Goal: Use online tool/utility: Use online tool/utility

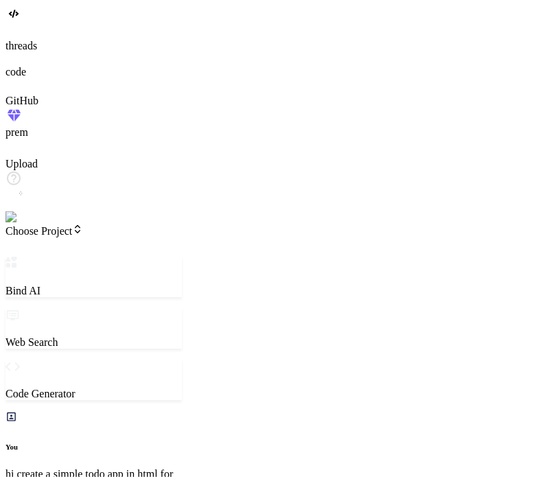
scroll to position [700, 0]
click at [83, 225] on span "Choose Project" at bounding box center [44, 231] width 78 height 12
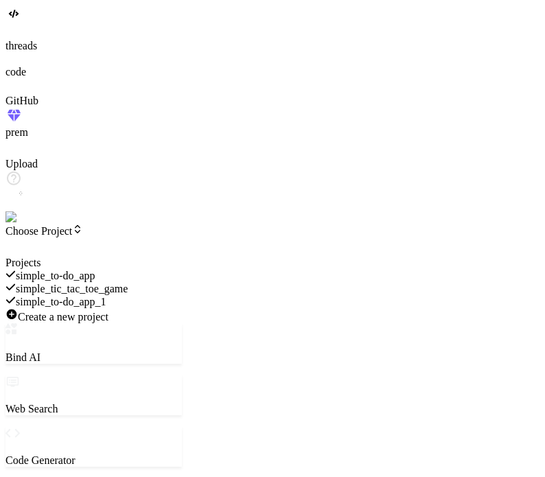
click at [135, 269] on div "simple_to-do_app" at bounding box center [93, 275] width 176 height 13
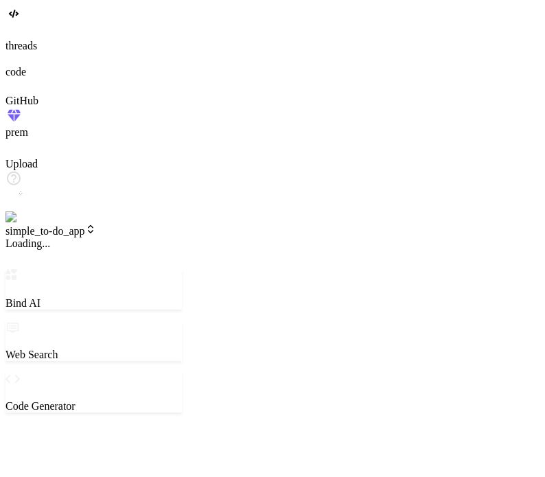
scroll to position [13, 0]
click at [26, 237] on span "v2" at bounding box center [15, 243] width 21 height 12
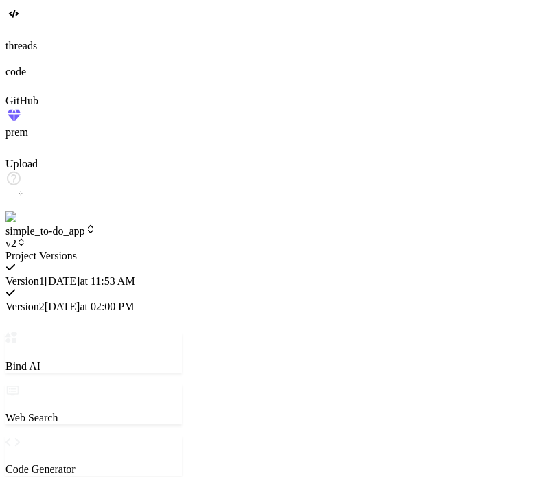
click at [135, 275] on span "[DATE] 11:53 AM" at bounding box center [90, 281] width 91 height 12
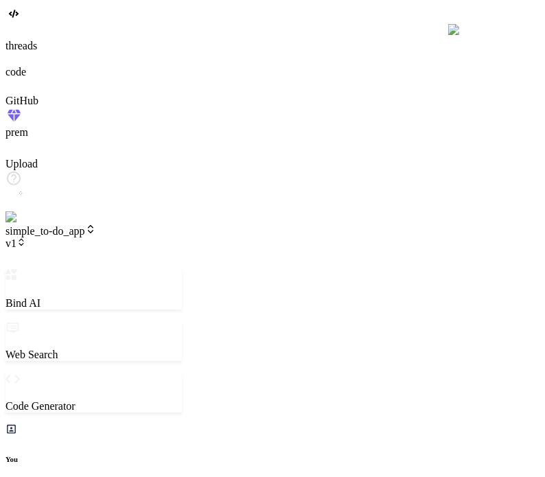
click at [96, 225] on span "simple_to-do_app" at bounding box center [50, 231] width 91 height 12
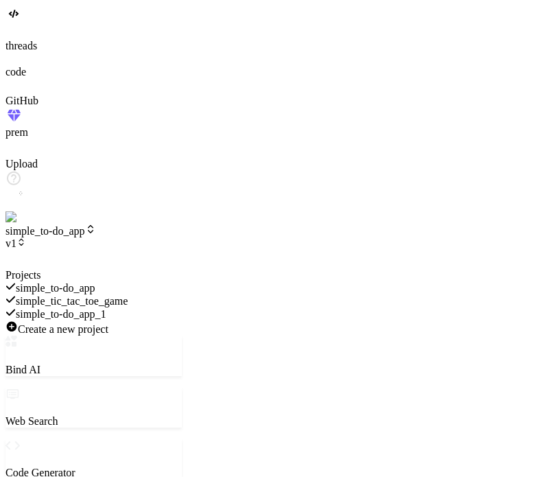
click at [128, 294] on div "simple_tic_tac_toe_game" at bounding box center [93, 300] width 176 height 13
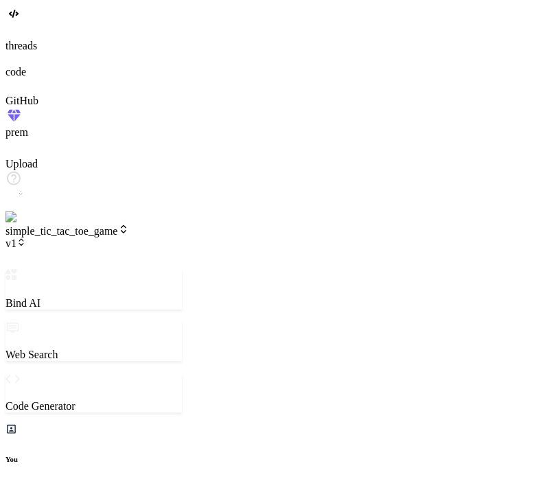
scroll to position [132, 0]
click at [106, 225] on span "simple_tic_tac_toe_game" at bounding box center [67, 231] width 124 height 12
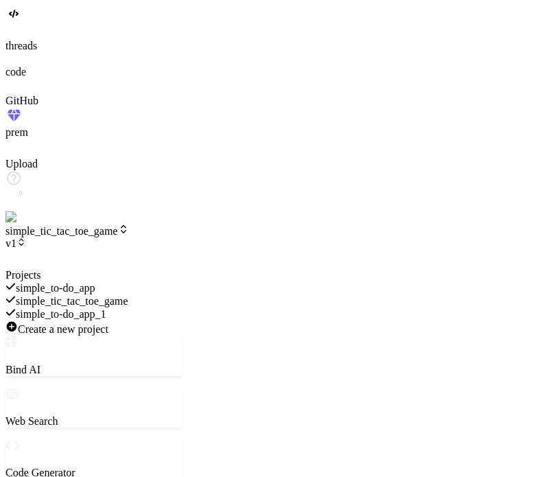
click at [95, 282] on span "simple_to-do_app" at bounding box center [56, 288] width 80 height 12
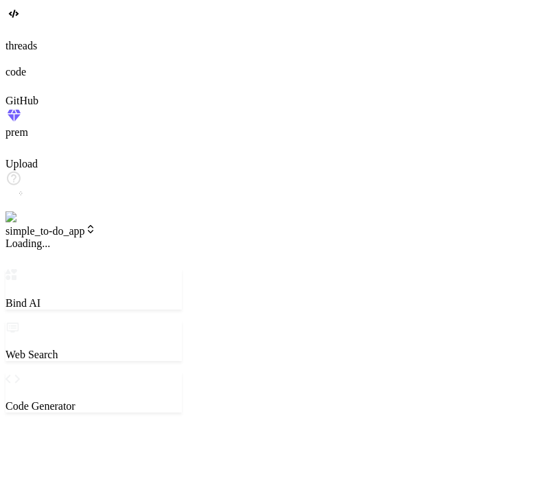
scroll to position [237, 0]
type textarea "x"
click at [26, 237] on icon at bounding box center [21, 242] width 10 height 10
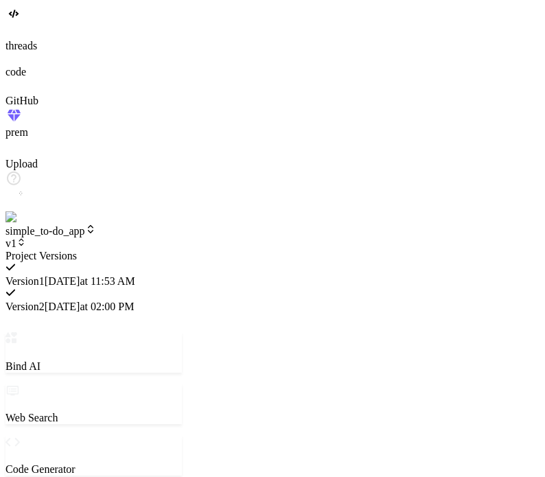
click at [182, 250] on div at bounding box center [93, 250] width 176 height 0
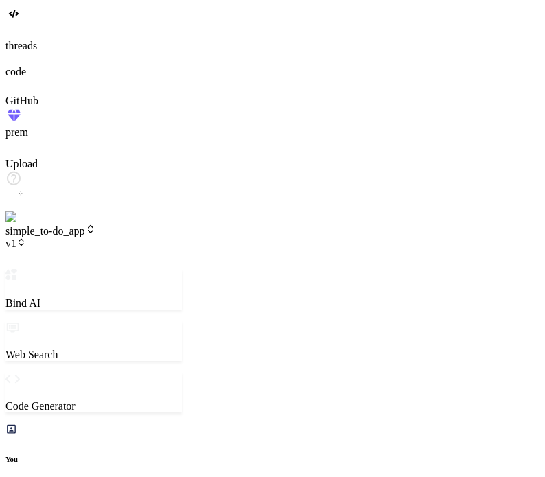
click at [96, 225] on span "simple_to-do_app" at bounding box center [50, 231] width 91 height 12
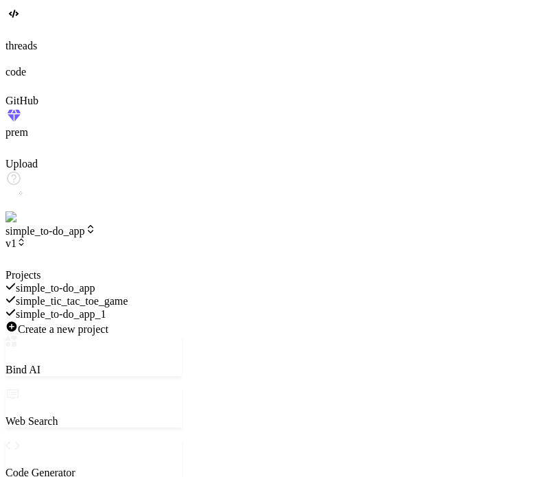
click at [130, 269] on div at bounding box center [93, 269] width 176 height 0
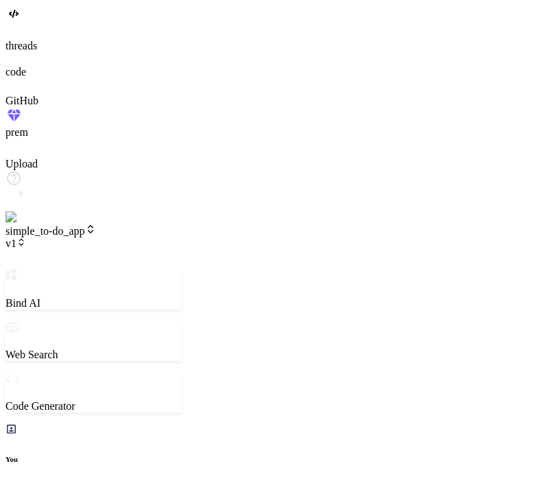
click at [26, 237] on span "v1" at bounding box center [15, 243] width 21 height 12
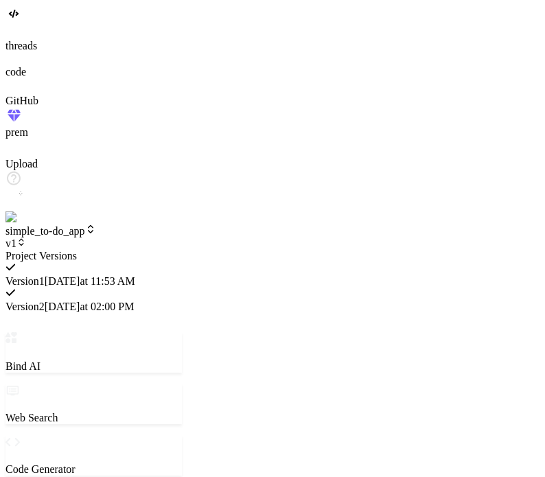
click at [169, 250] on div at bounding box center [93, 250] width 176 height 0
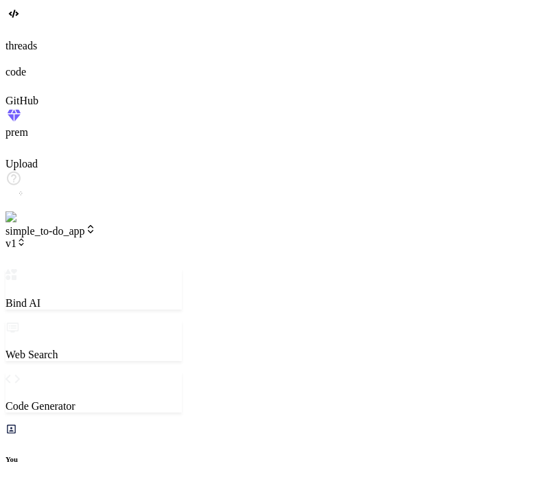
click at [96, 225] on span "simple_to-do_app" at bounding box center [50, 231] width 91 height 12
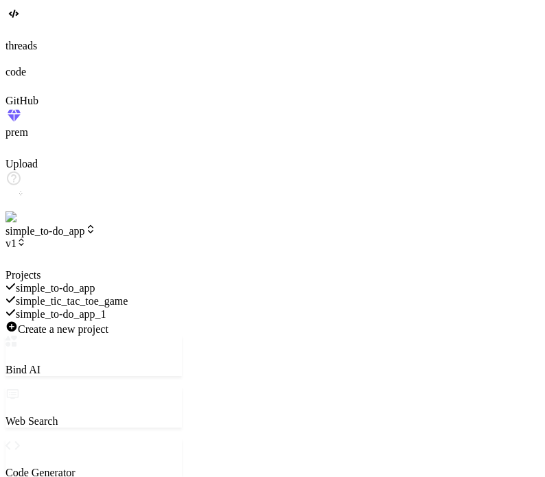
click at [100, 269] on div at bounding box center [93, 269] width 176 height 0
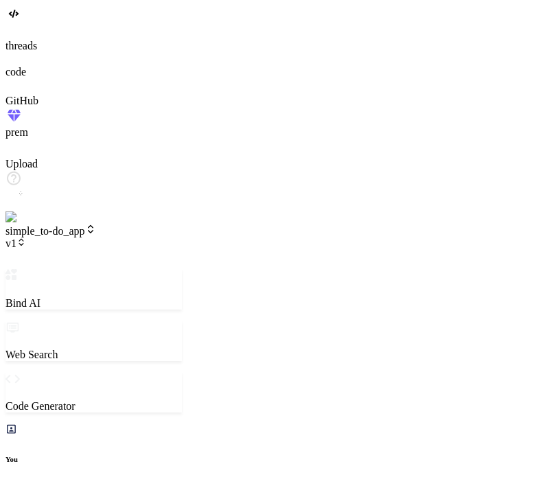
click at [26, 237] on span "v1" at bounding box center [15, 243] width 21 height 12
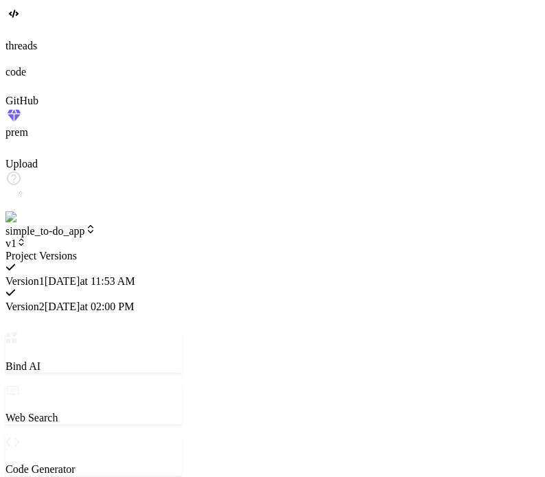
click at [164, 250] on div at bounding box center [93, 250] width 176 height 0
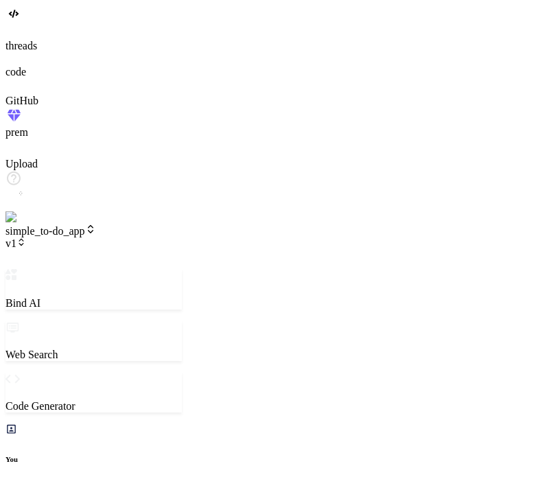
type textarea "x"
